Goal: Navigation & Orientation: Find specific page/section

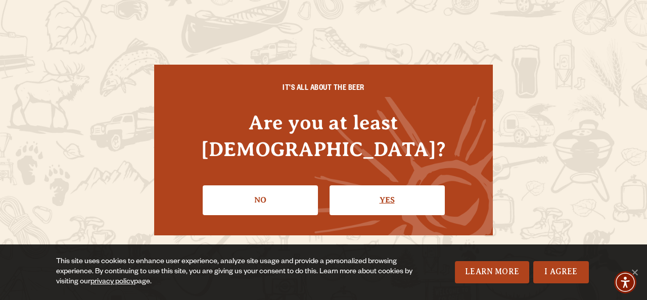
click at [375, 185] on link "Yes" at bounding box center [386, 199] width 115 height 29
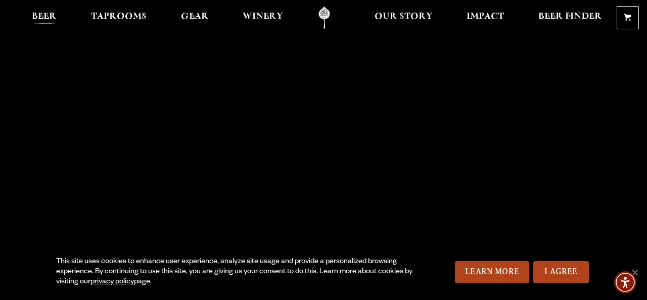
click at [46, 17] on span "Beer" at bounding box center [44, 17] width 25 height 8
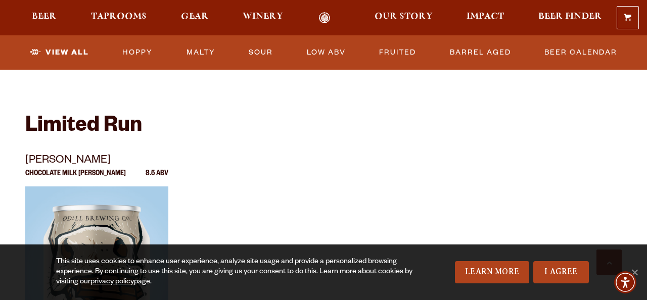
scroll to position [1680, 0]
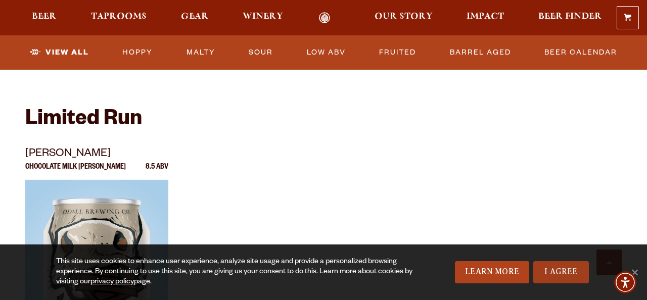
click at [562, 277] on link "I Agree" at bounding box center [561, 272] width 56 height 22
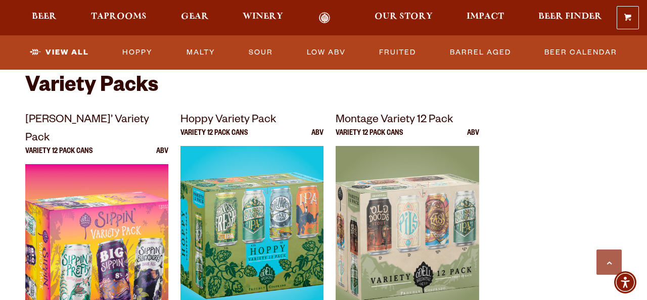
scroll to position [2062, 0]
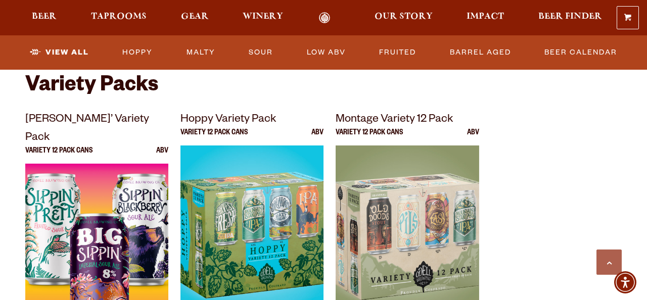
click at [149, 234] on img at bounding box center [96, 290] width 143 height 253
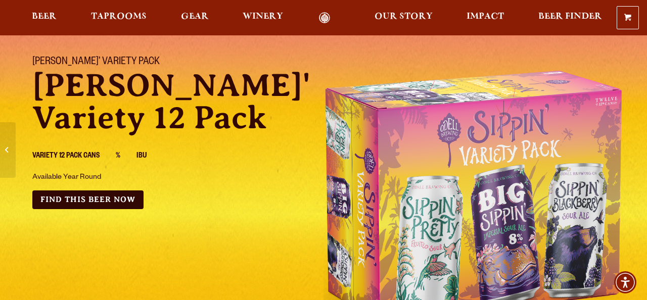
scroll to position [54, 0]
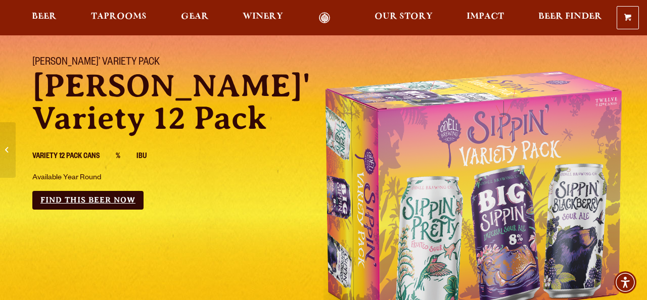
click at [137, 204] on link "Find this Beer Now" at bounding box center [87, 200] width 111 height 19
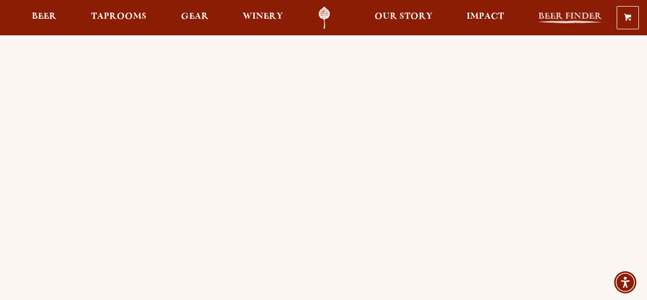
click at [577, 19] on span "Beer Finder" at bounding box center [570, 17] width 64 height 8
click at [122, 21] on span "Taprooms" at bounding box center [119, 17] width 56 height 8
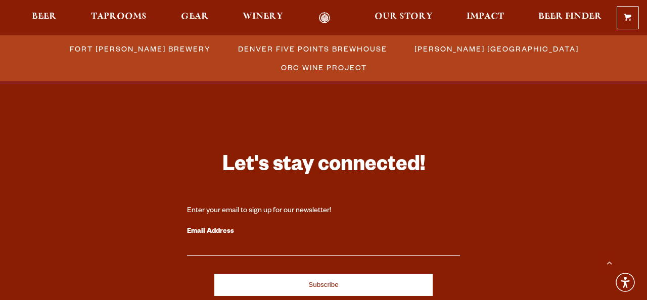
scroll to position [986, 0]
